Goal: Communication & Community: Answer question/provide support

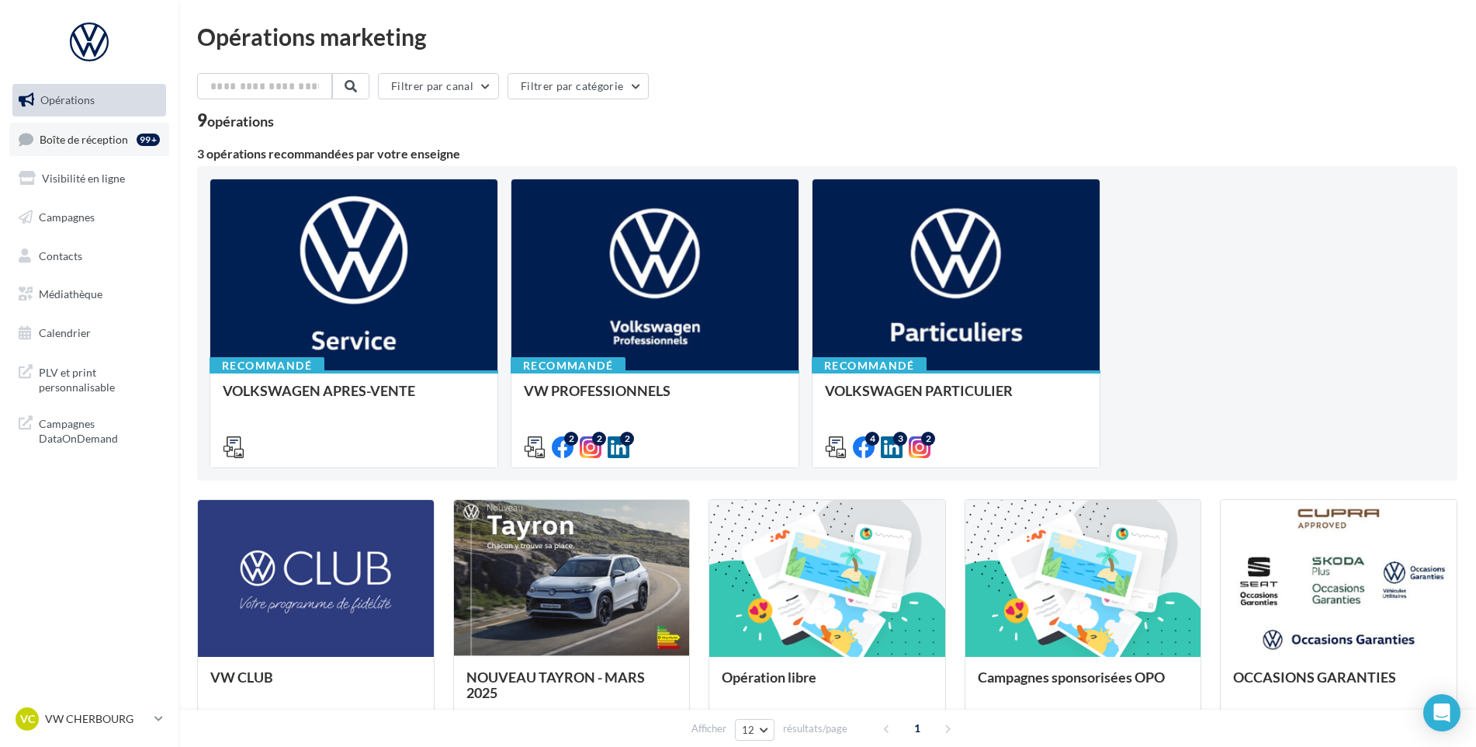
click at [139, 136] on div "99+" at bounding box center [148, 139] width 23 height 12
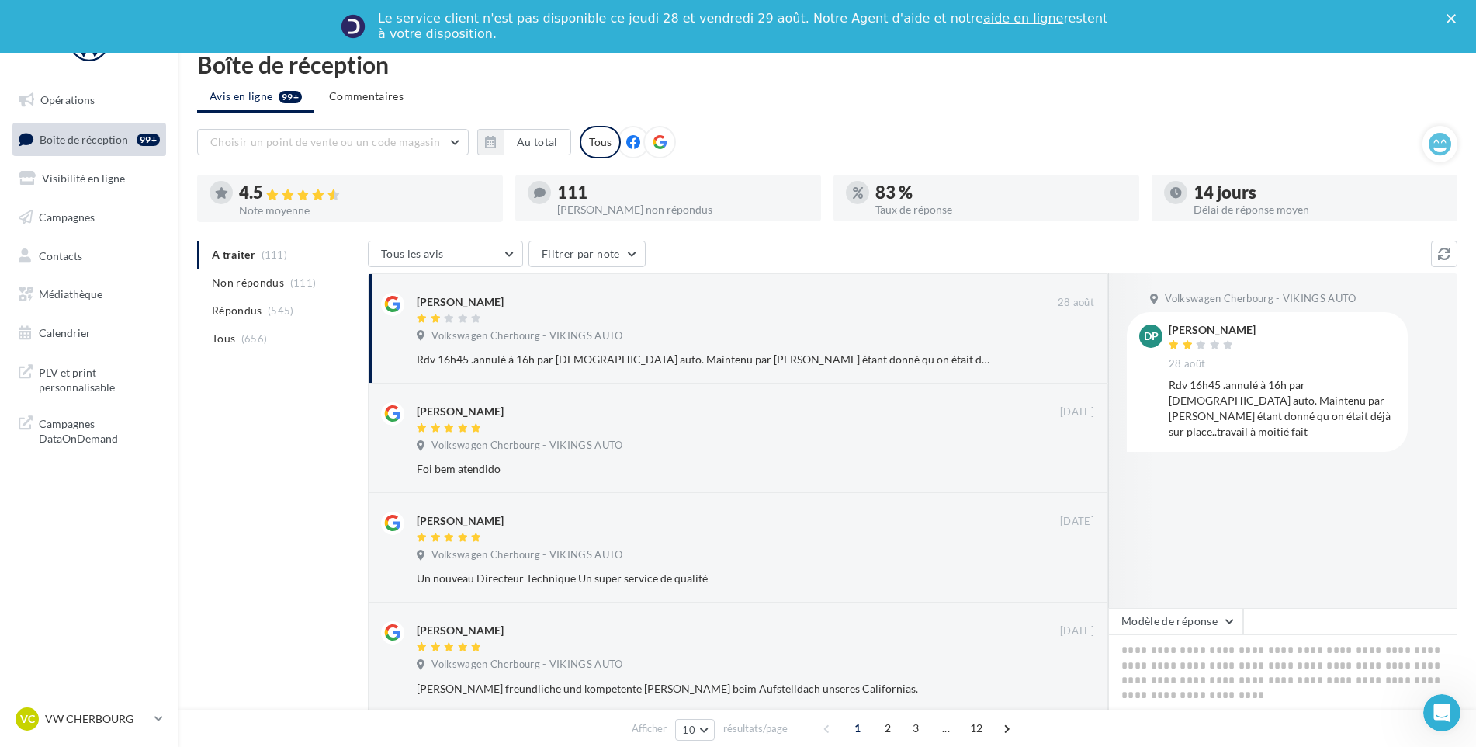
click at [1350, 583] on div "Volkswagen Cherbourg - VIKINGS AUTO dp denis papin 28 août Rdv 16h45 .annulé à …" at bounding box center [1282, 440] width 349 height 334
click at [137, 710] on div "VC VW CHERBOURG vw-tour-vau" at bounding box center [82, 718] width 133 height 23
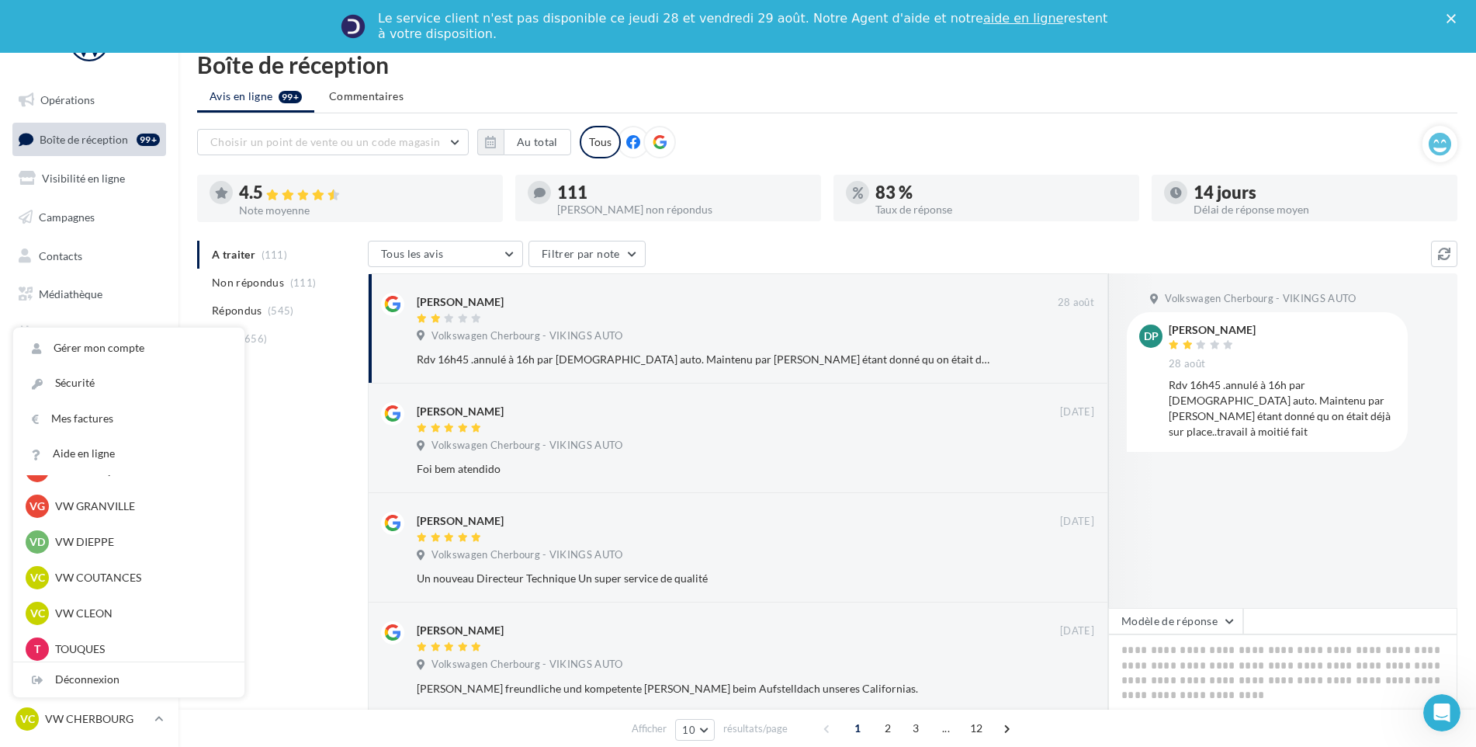
scroll to position [388, 0]
click at [122, 601] on div "VC VW CLEON vw-cle-vau" at bounding box center [129, 612] width 206 height 23
